Goal: Task Accomplishment & Management: Manage account settings

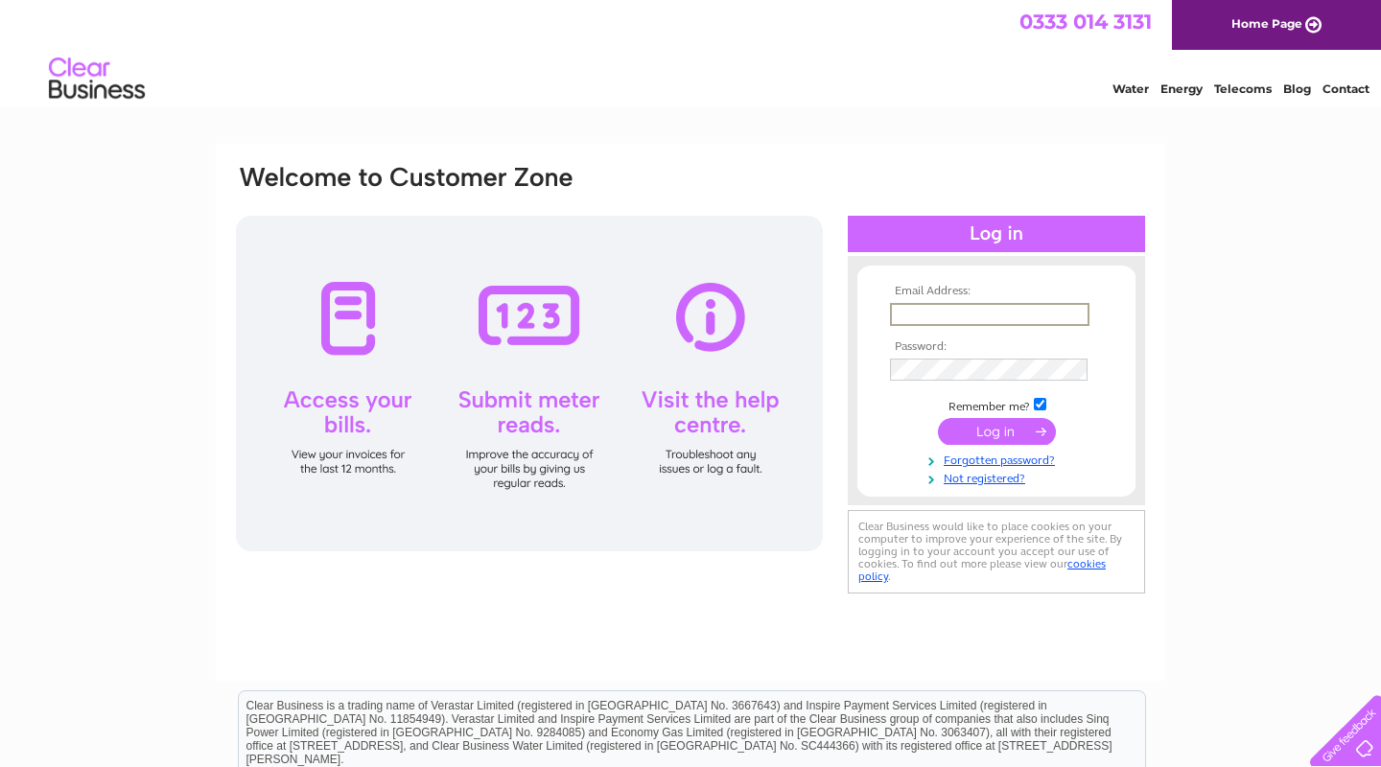
type input "[EMAIL_ADDRESS][DOMAIN_NAME]"
click at [980, 427] on input "submit" at bounding box center [997, 431] width 118 height 27
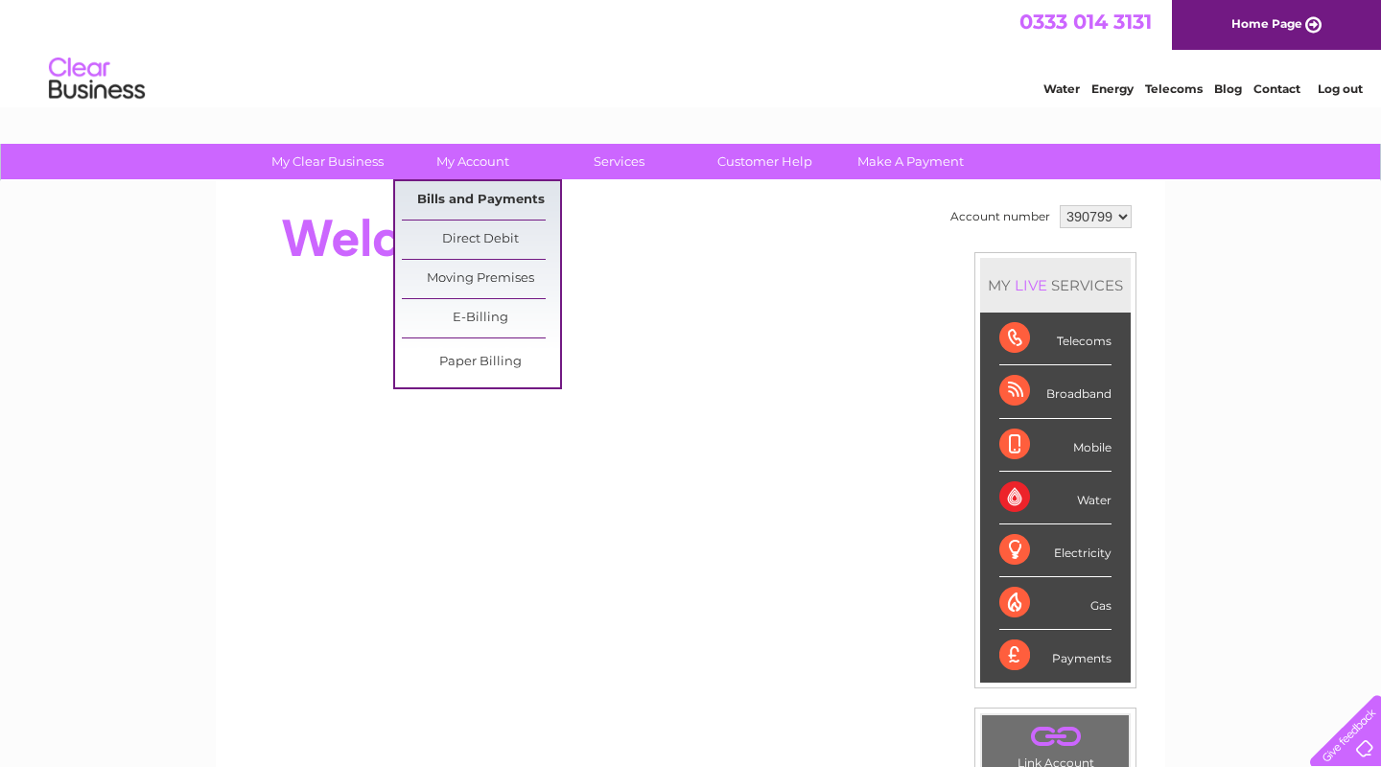
click at [482, 199] on link "Bills and Payments" at bounding box center [481, 200] width 158 height 38
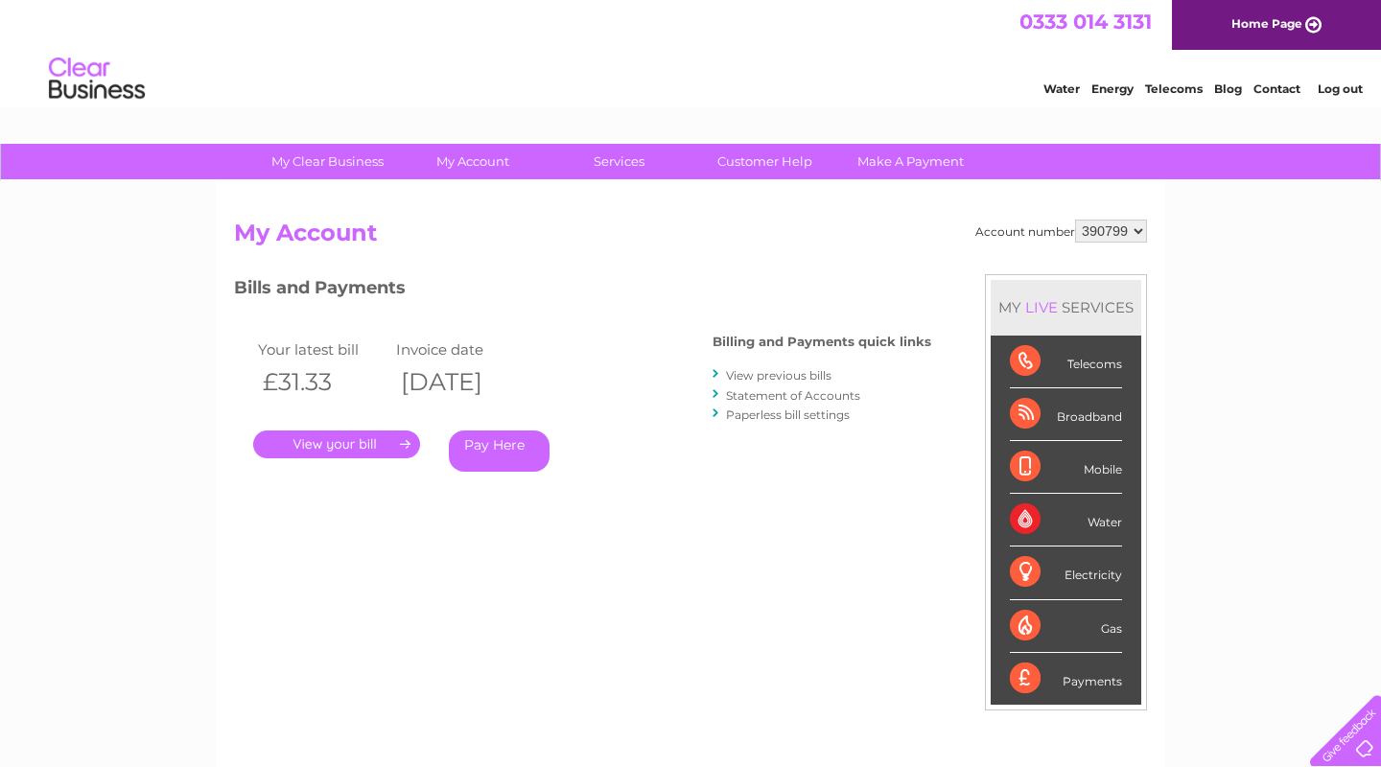
click at [379, 441] on link "." at bounding box center [336, 445] width 167 height 28
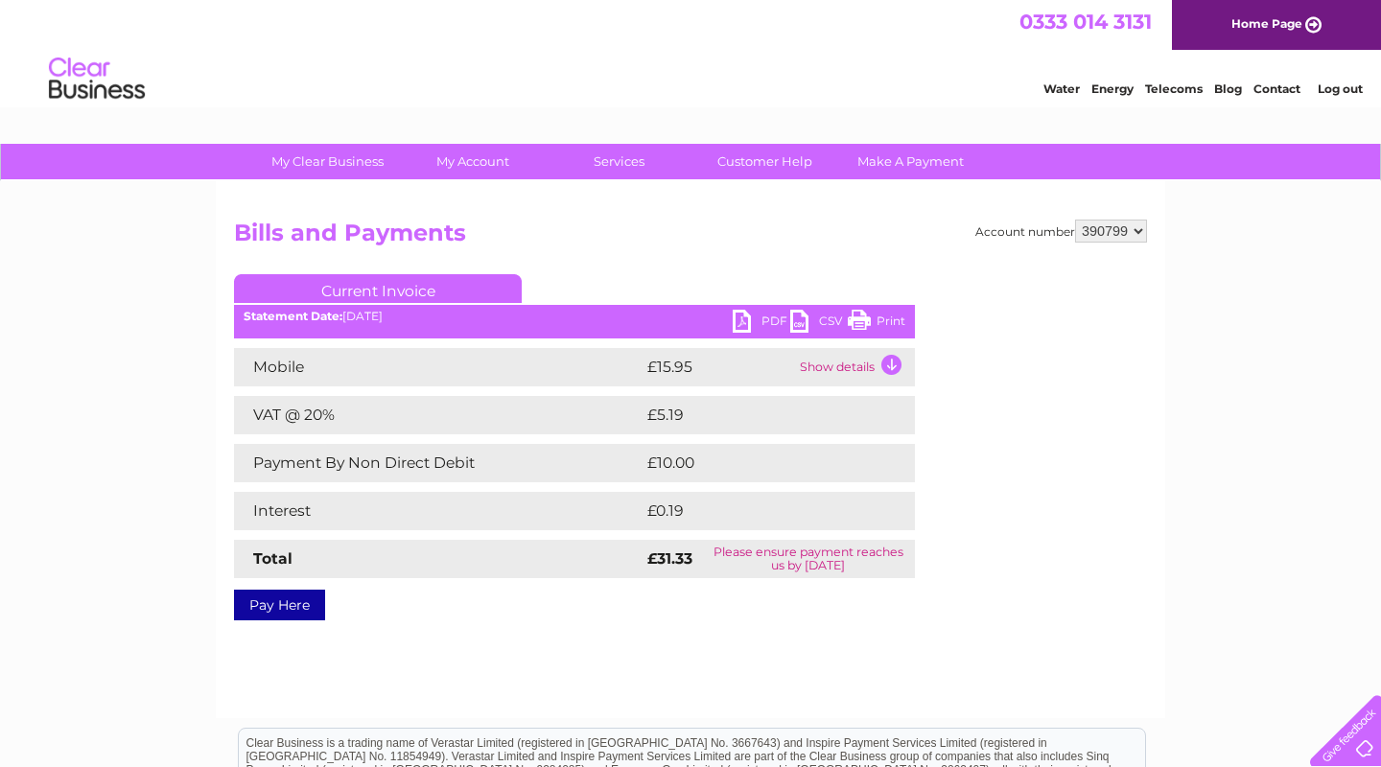
click at [749, 315] on link "PDF" at bounding box center [762, 324] width 58 height 28
